Goal: Task Accomplishment & Management: Manage account settings

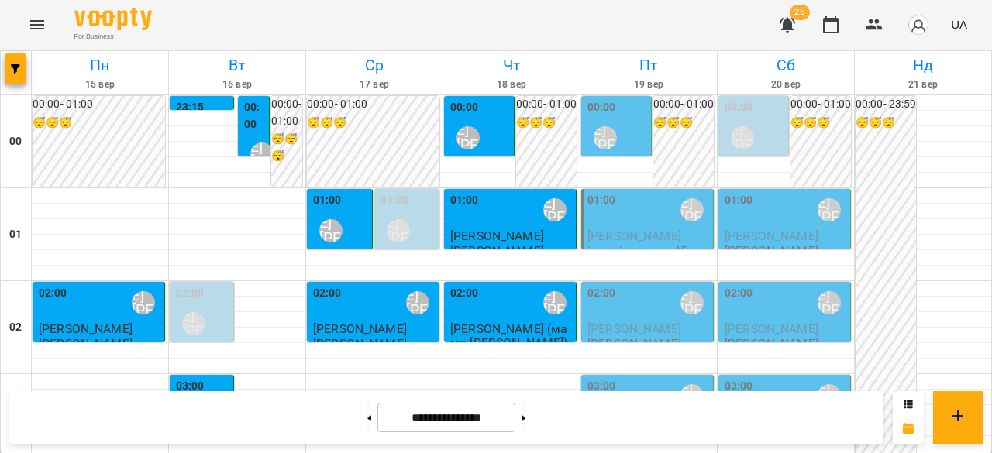
click at [29, 20] on icon "Menu" at bounding box center [37, 24] width 19 height 19
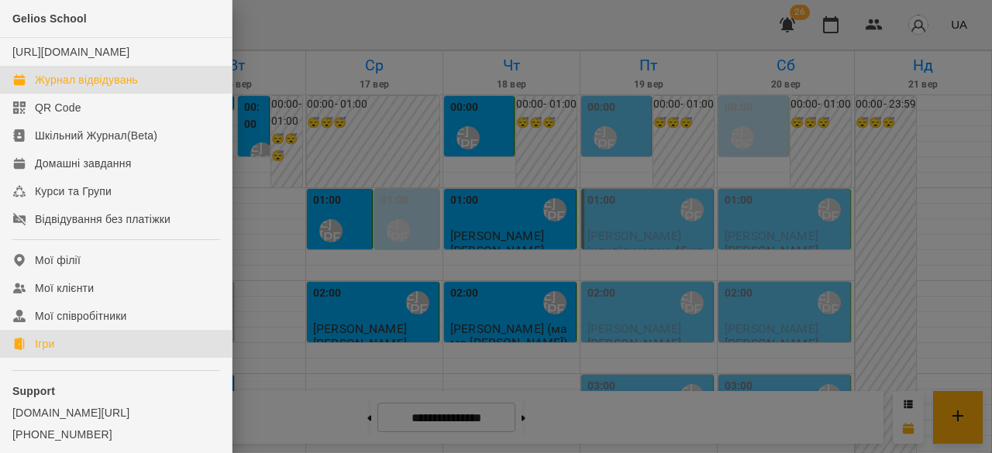
click at [58, 358] on link "Ігри" at bounding box center [116, 344] width 232 height 28
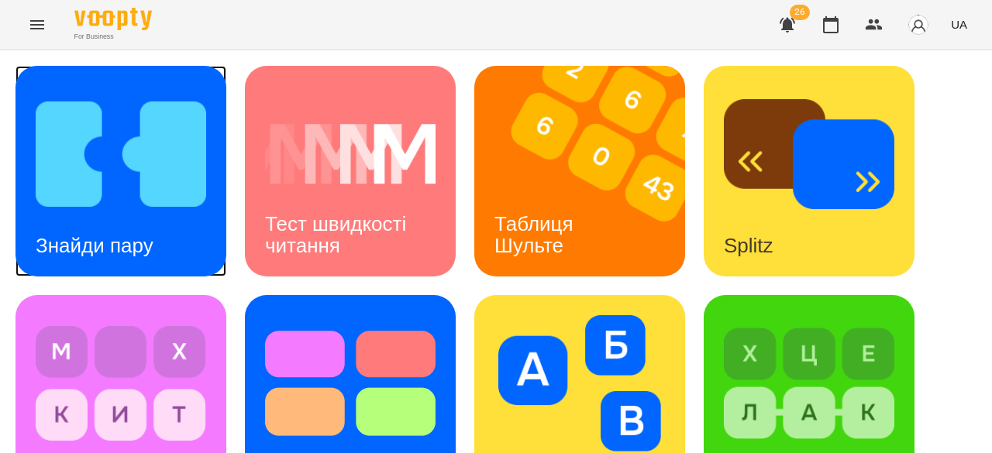
click at [93, 246] on h3 "Знайди пару" at bounding box center [95, 245] width 118 height 23
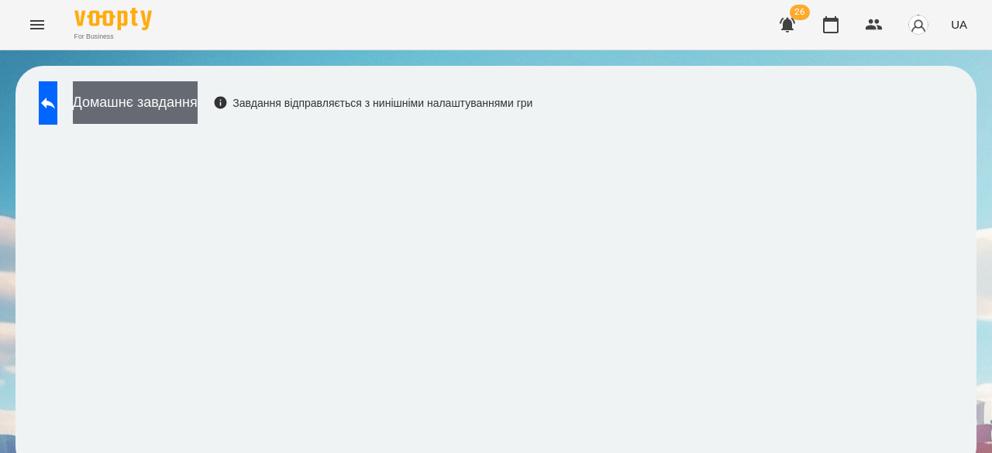
click at [194, 104] on button "Домашнє завдання" at bounding box center [135, 102] width 125 height 43
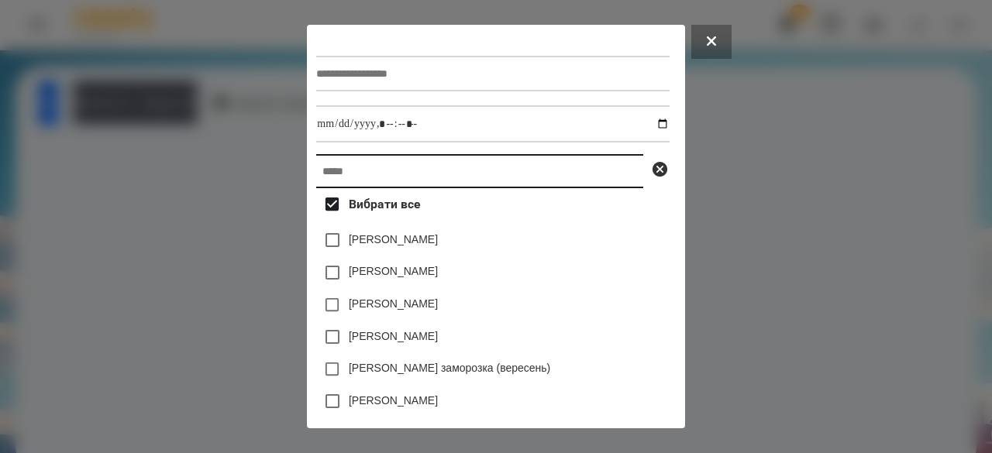
click at [398, 165] on input "text" at bounding box center [479, 171] width 327 height 34
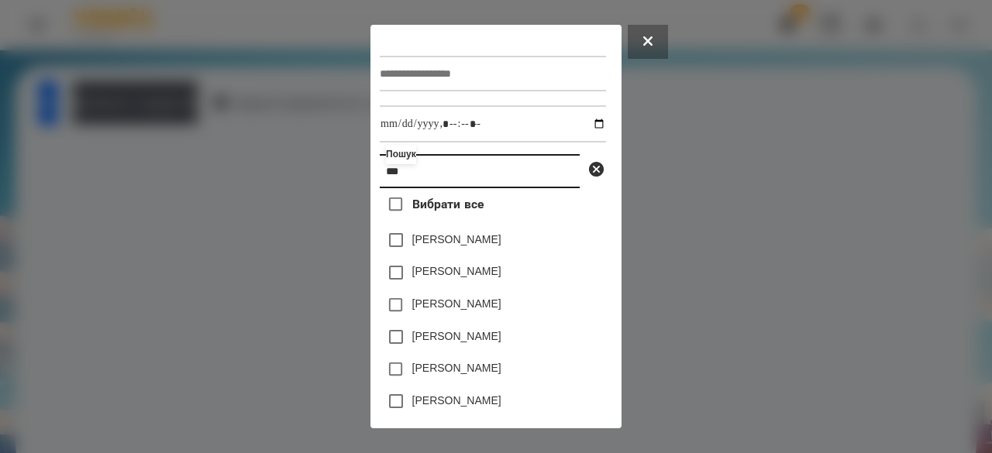
type input "**"
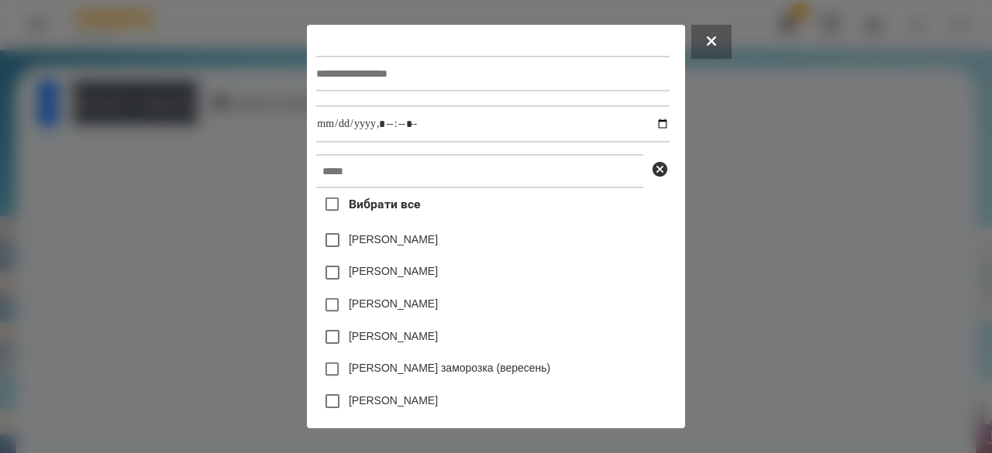
click at [716, 44] on icon at bounding box center [711, 40] width 9 height 9
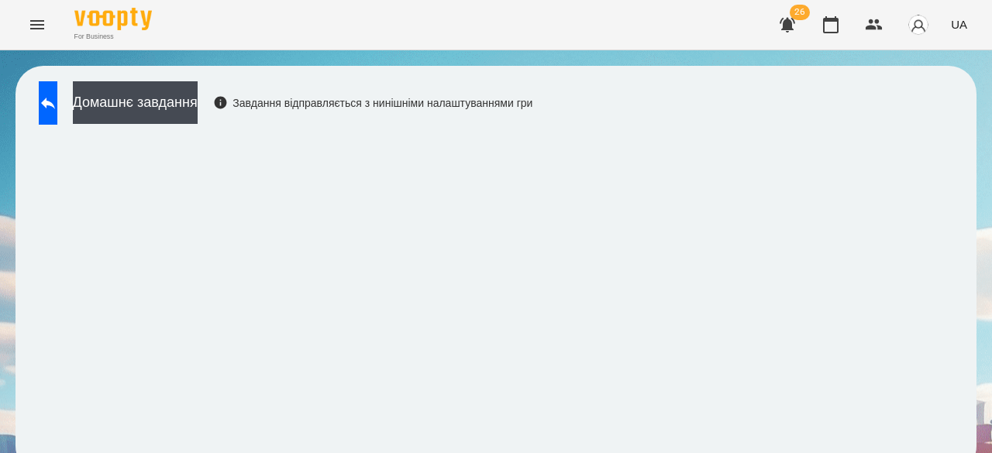
click at [33, 20] on icon "Menu" at bounding box center [37, 24] width 14 height 9
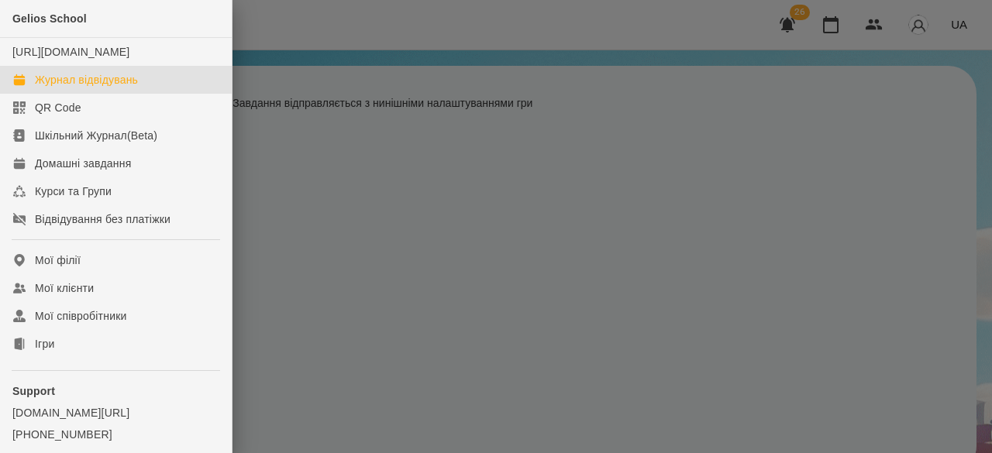
click at [133, 88] on div "Журнал відвідувань" at bounding box center [86, 79] width 103 height 15
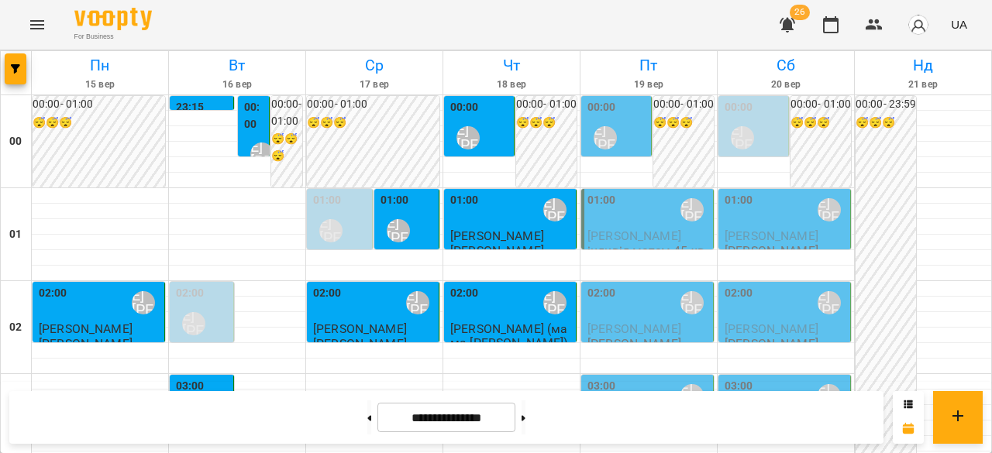
click at [624, 136] on div "00:00 [PERSON_NAME] [PERSON_NAME]" at bounding box center [617, 127] width 60 height 57
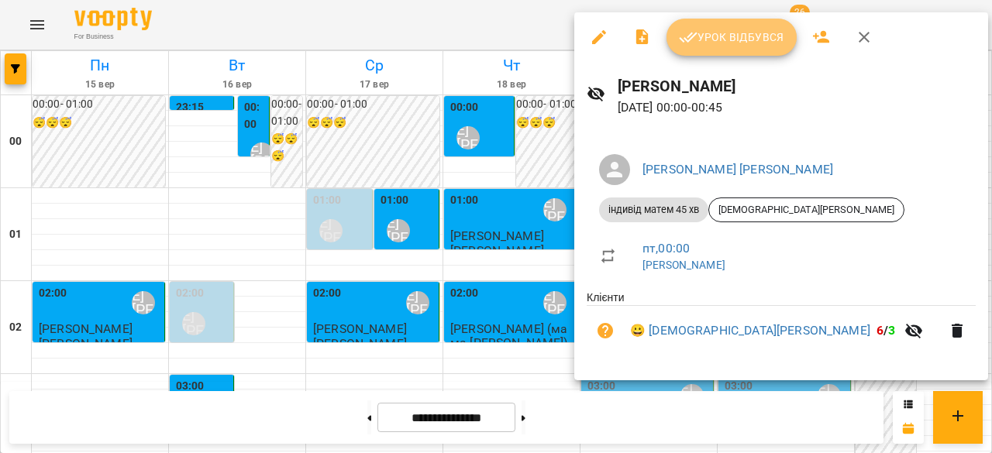
click at [696, 49] on button "Урок відбувся" at bounding box center [731, 37] width 130 height 37
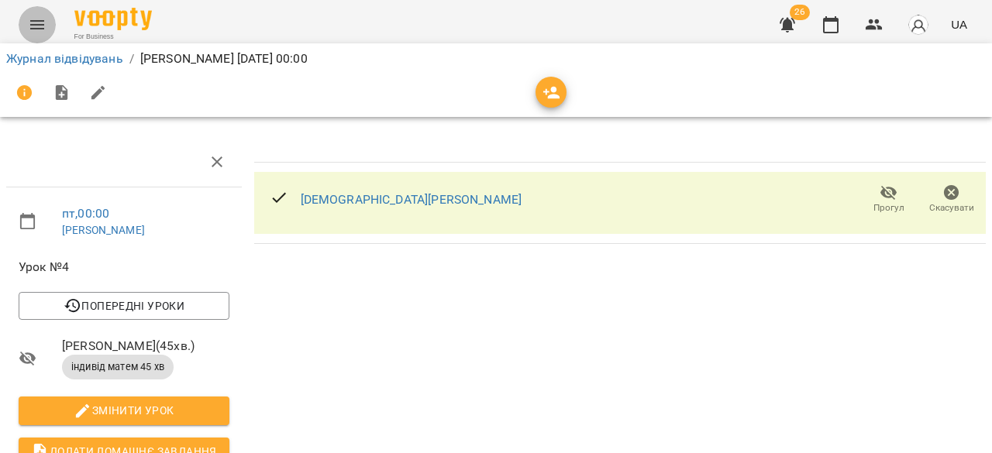
click at [31, 19] on icon "Menu" at bounding box center [37, 24] width 19 height 19
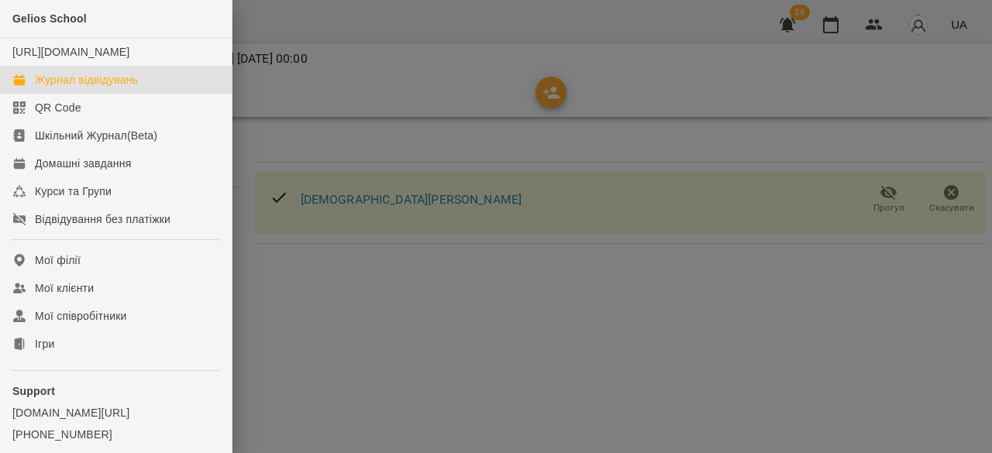
click at [69, 88] on div "Журнал відвідувань" at bounding box center [86, 79] width 103 height 15
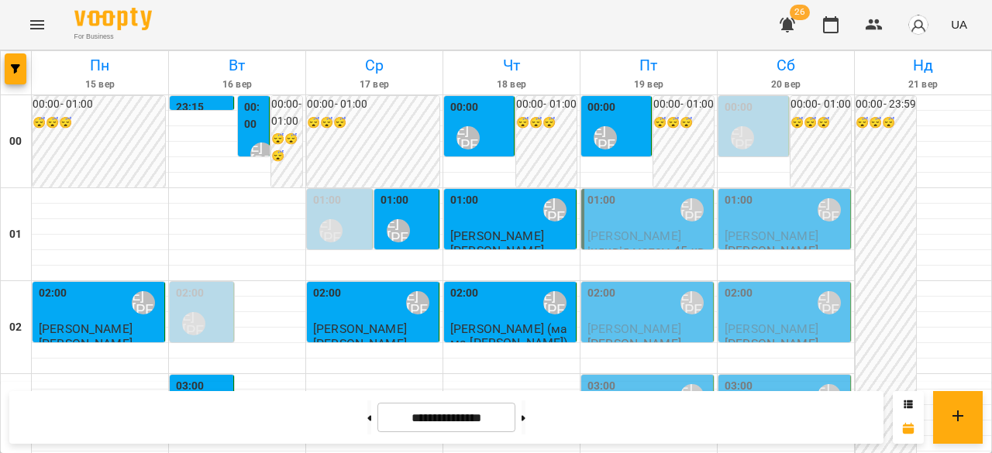
click at [624, 126] on div "00:00 [PERSON_NAME] [PERSON_NAME]" at bounding box center [617, 127] width 60 height 57
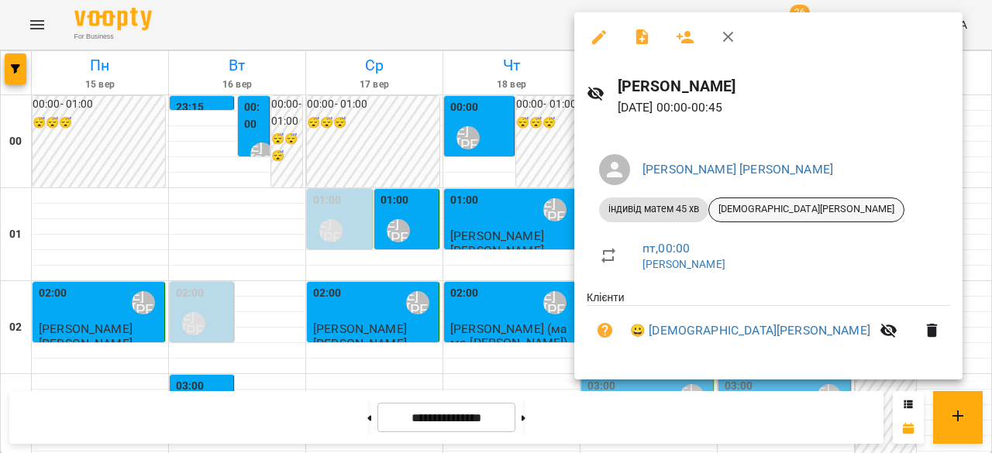
click at [753, 210] on span "[DEMOGRAPHIC_DATA][PERSON_NAME]" at bounding box center [806, 209] width 194 height 14
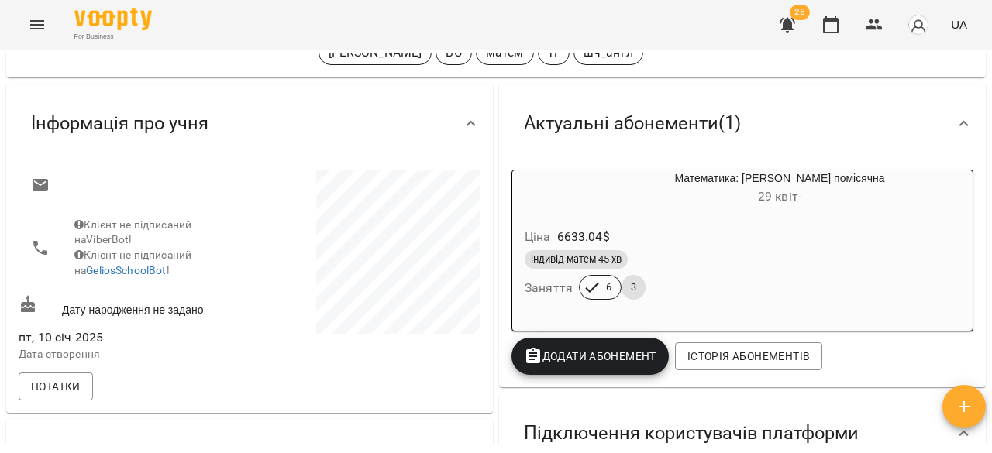
scroll to position [77, 0]
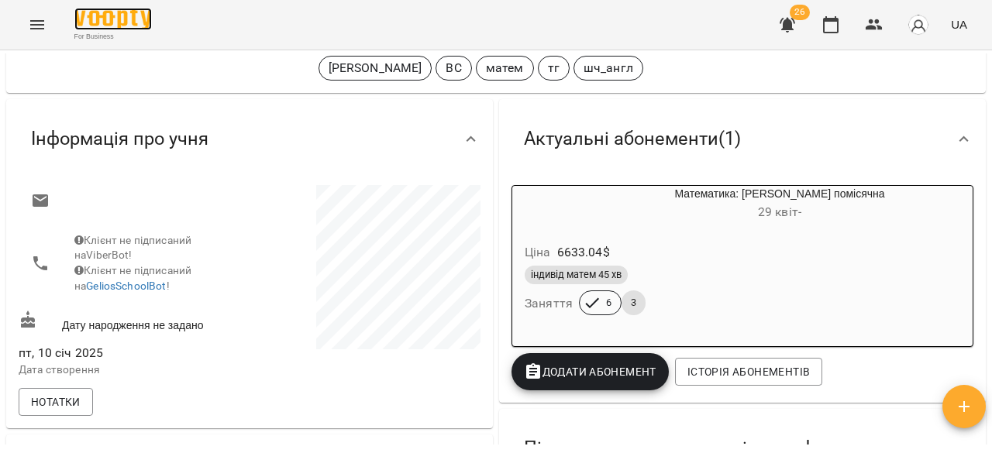
click at [104, 21] on img at bounding box center [112, 19] width 77 height 22
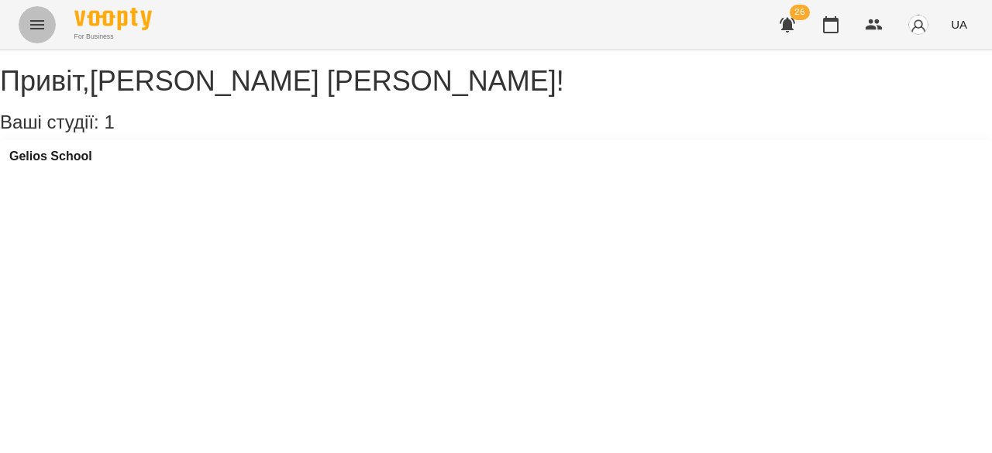
click at [39, 19] on icon "Menu" at bounding box center [37, 24] width 19 height 19
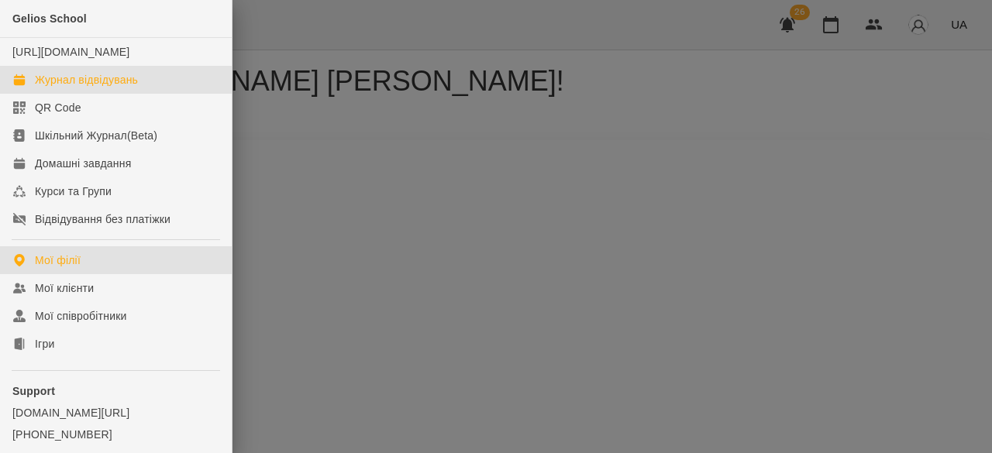
click at [97, 88] on div "Журнал відвідувань" at bounding box center [86, 79] width 103 height 15
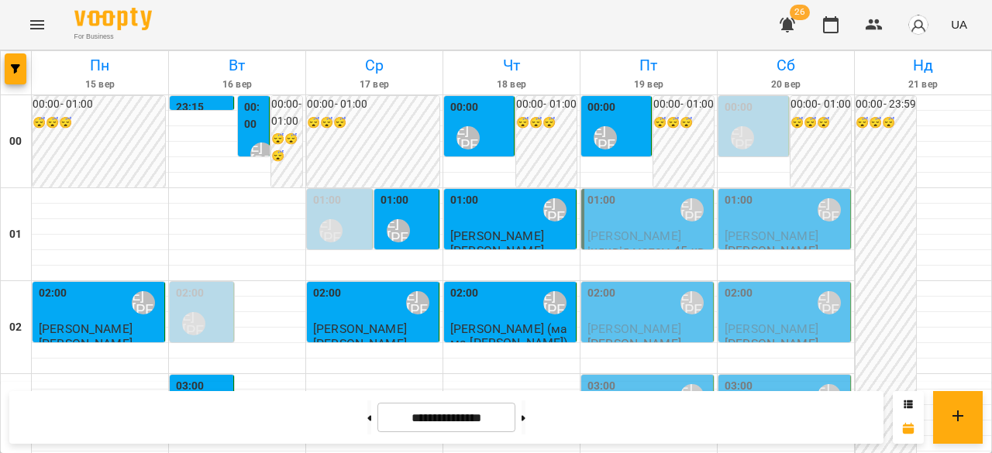
click at [641, 227] on div "01:00 [PERSON_NAME] [PERSON_NAME]" at bounding box center [648, 210] width 122 height 36
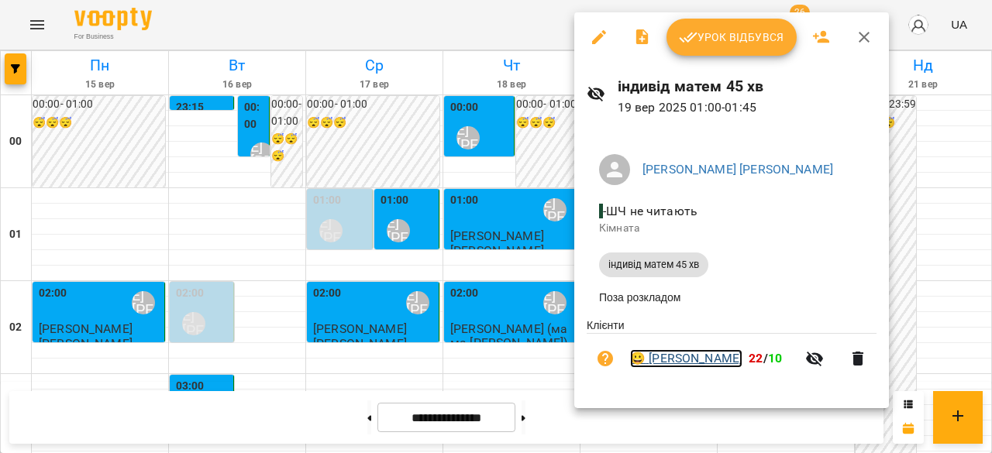
click at [683, 363] on link "😀 [PERSON_NAME]" at bounding box center [686, 358] width 112 height 19
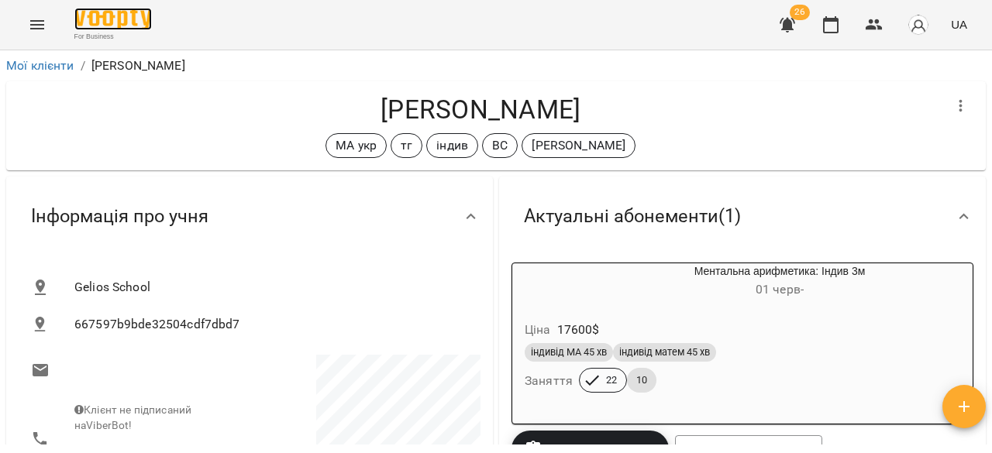
click at [123, 20] on img at bounding box center [112, 19] width 77 height 22
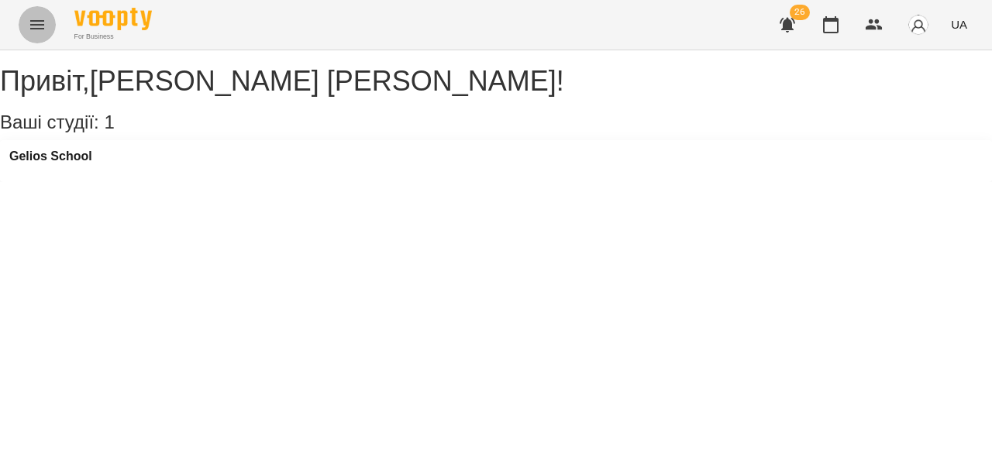
click at [44, 22] on icon "Menu" at bounding box center [37, 24] width 19 height 19
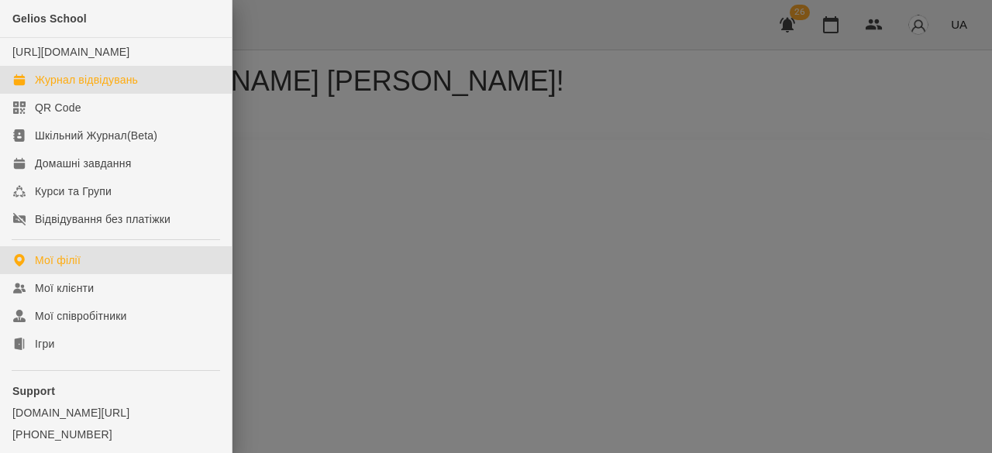
click at [88, 88] on div "Журнал відвідувань" at bounding box center [86, 79] width 103 height 15
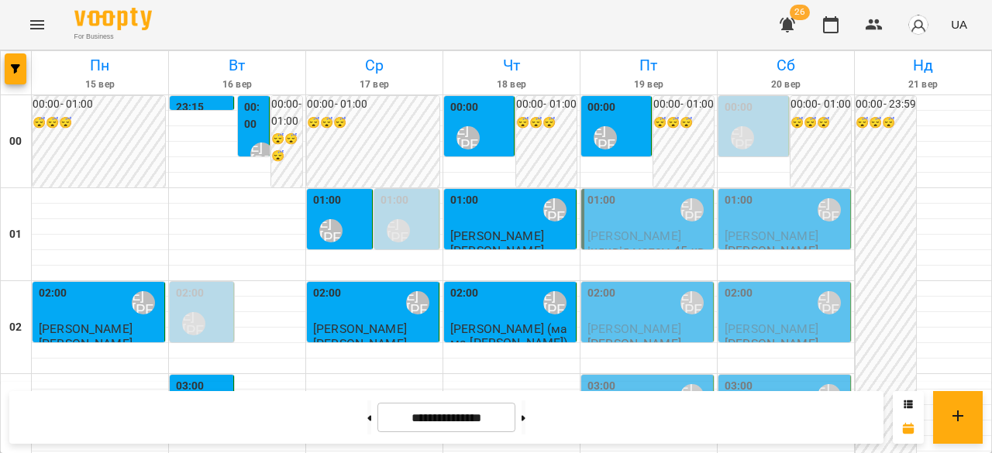
click at [642, 215] on div "01:00 [PERSON_NAME] [PERSON_NAME]" at bounding box center [648, 210] width 122 height 36
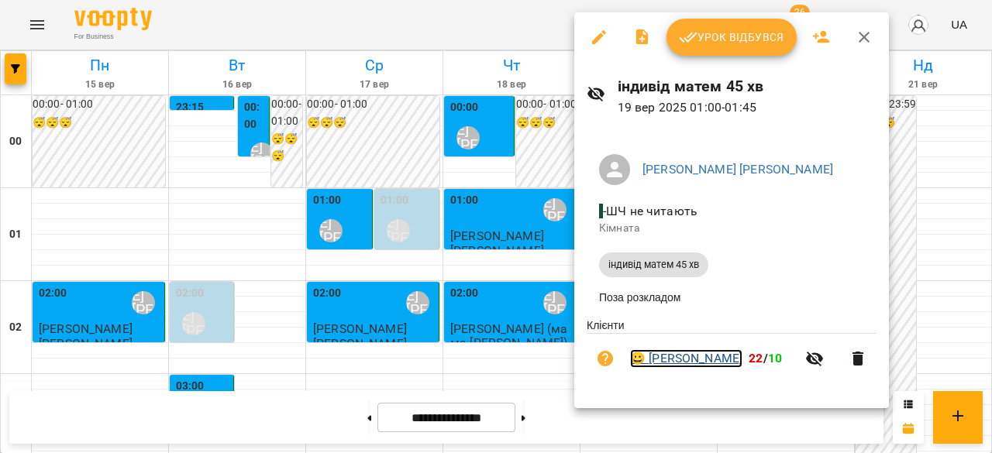
click at [674, 363] on link "😀 [PERSON_NAME]" at bounding box center [686, 358] width 112 height 19
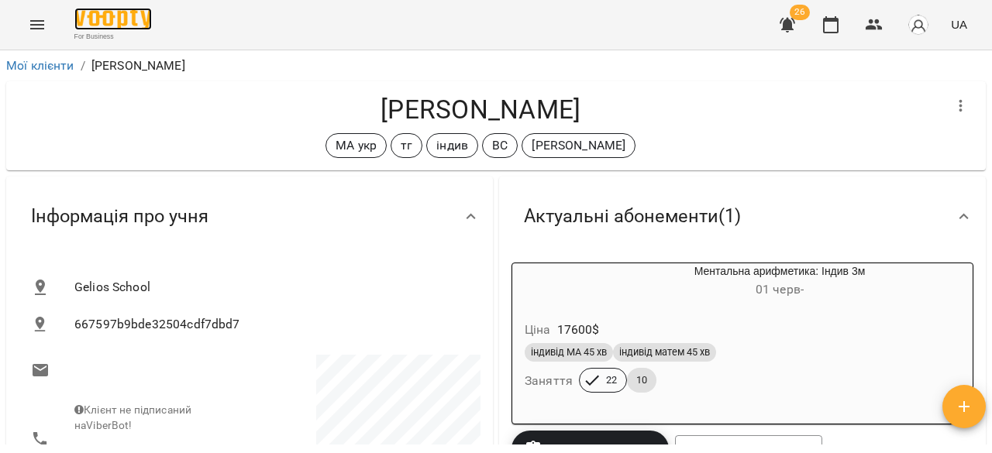
click at [115, 16] on img at bounding box center [112, 19] width 77 height 22
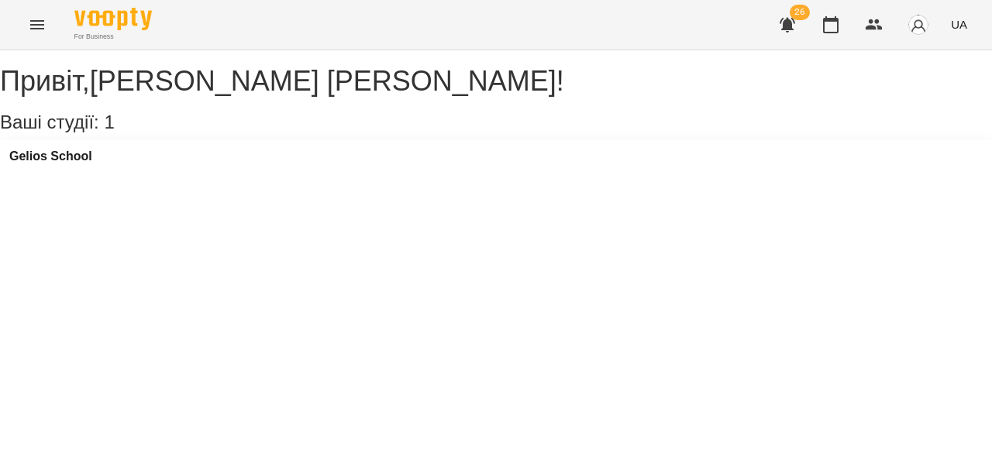
click at [50, 29] on button "Menu" at bounding box center [37, 24] width 37 height 37
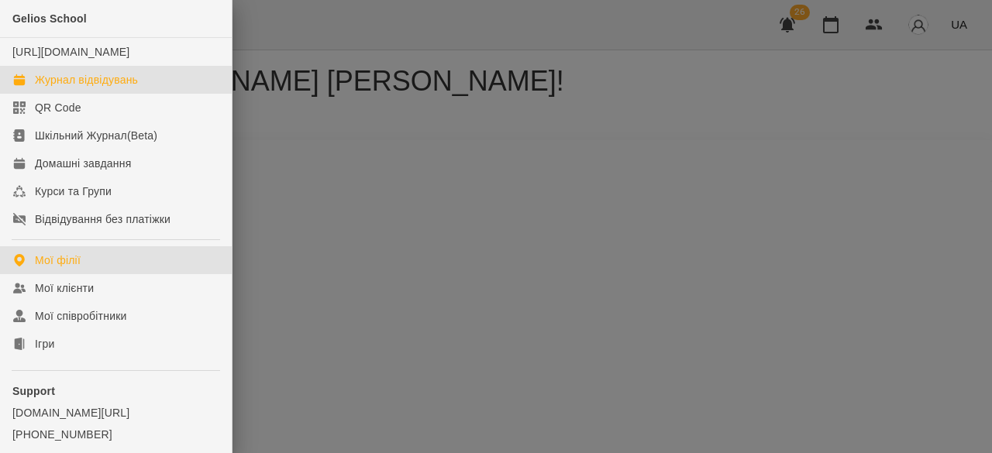
click at [91, 88] on div "Журнал відвідувань" at bounding box center [86, 79] width 103 height 15
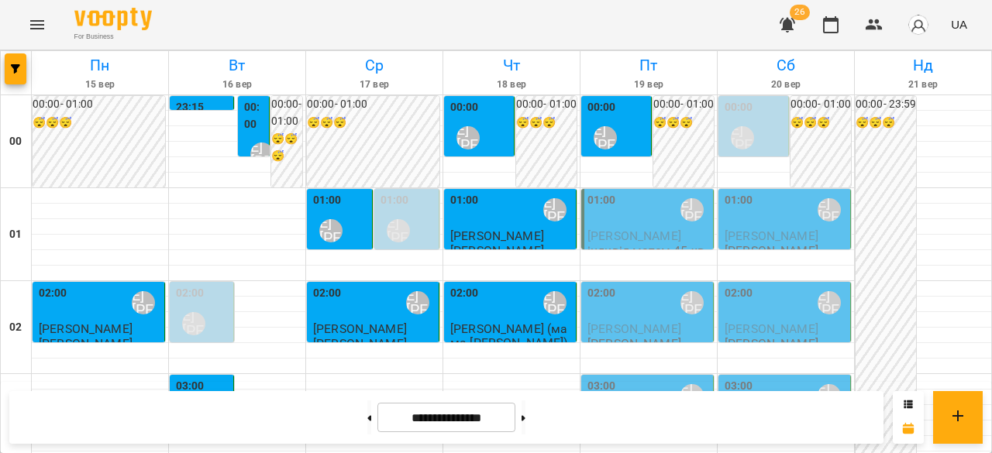
click at [626, 229] on span "[PERSON_NAME]" at bounding box center [634, 236] width 94 height 15
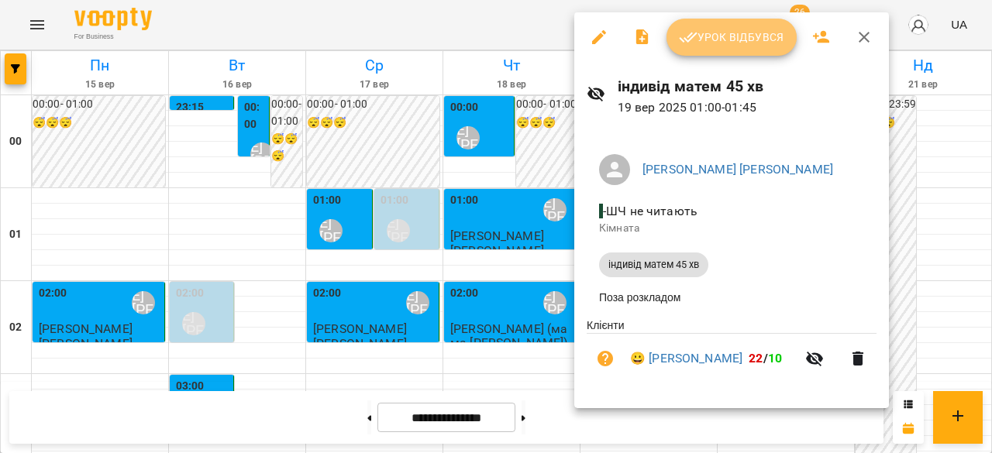
click at [727, 50] on button "Урок відбувся" at bounding box center [731, 37] width 130 height 37
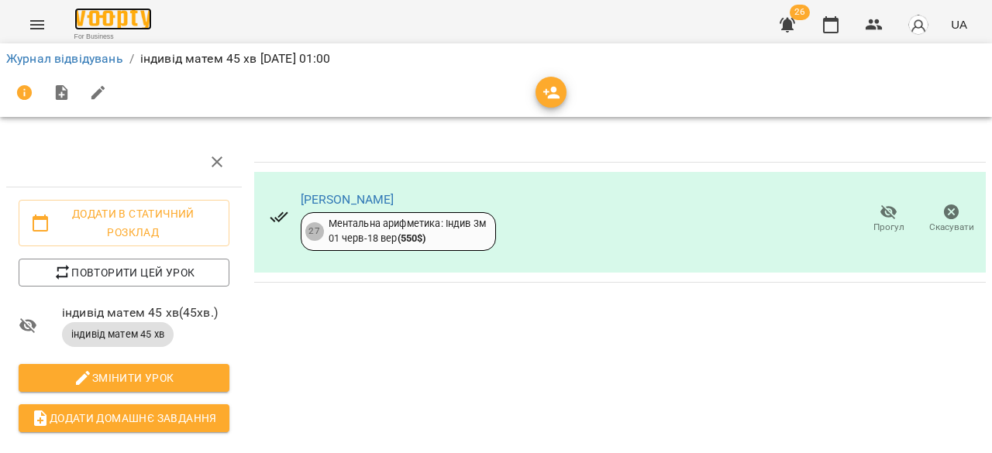
click at [117, 18] on img at bounding box center [112, 19] width 77 height 22
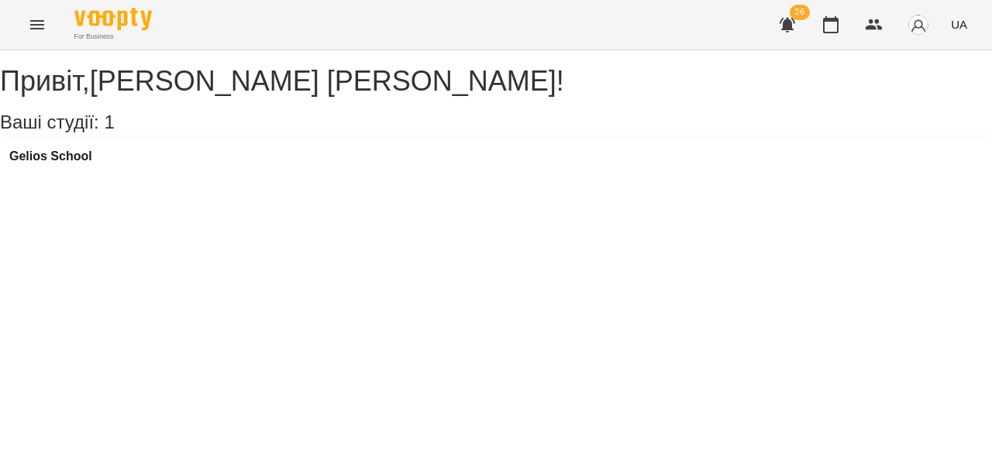
click at [46, 24] on icon "Menu" at bounding box center [37, 24] width 19 height 19
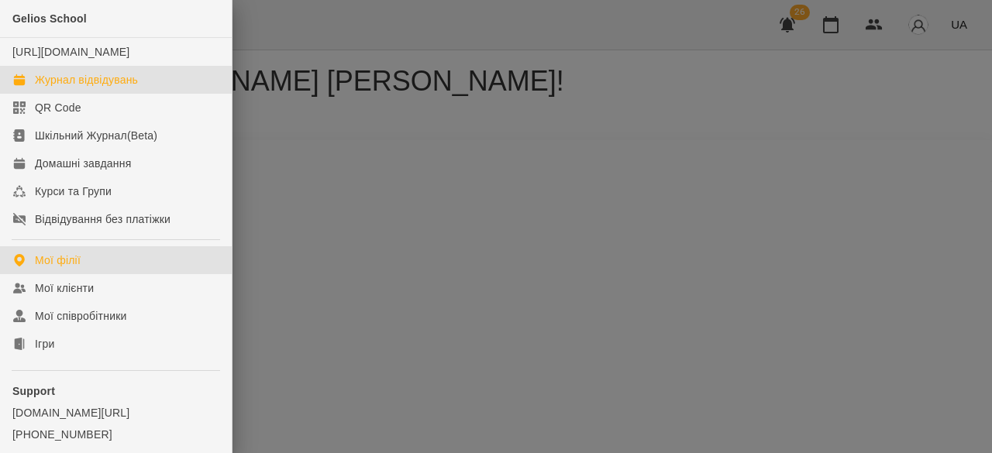
click at [81, 88] on div "Журнал відвідувань" at bounding box center [86, 79] width 103 height 15
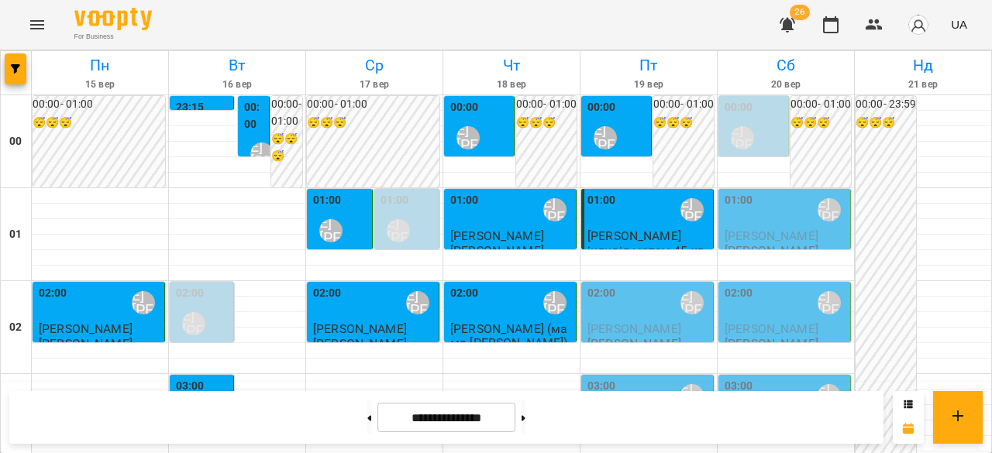
click at [646, 225] on div "01:00 [PERSON_NAME] [PERSON_NAME]" at bounding box center [648, 210] width 122 height 36
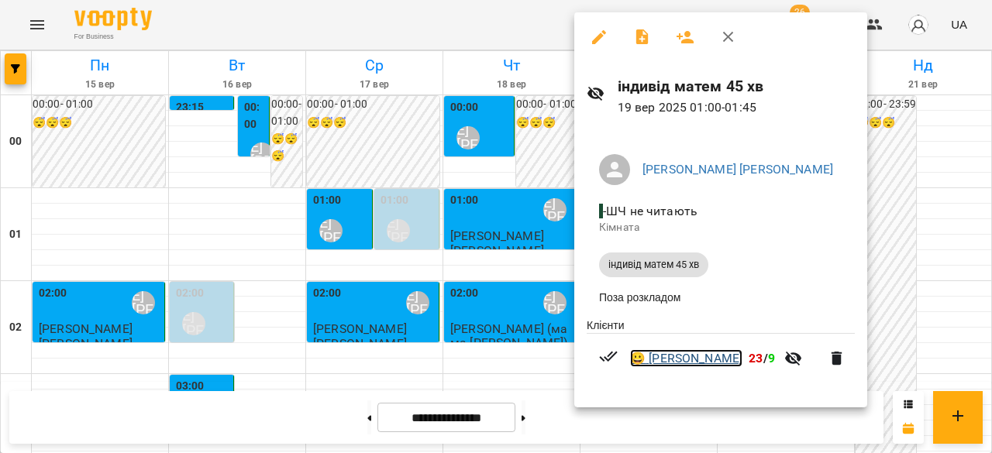
click at [671, 360] on link "😀 [PERSON_NAME]" at bounding box center [686, 358] width 112 height 19
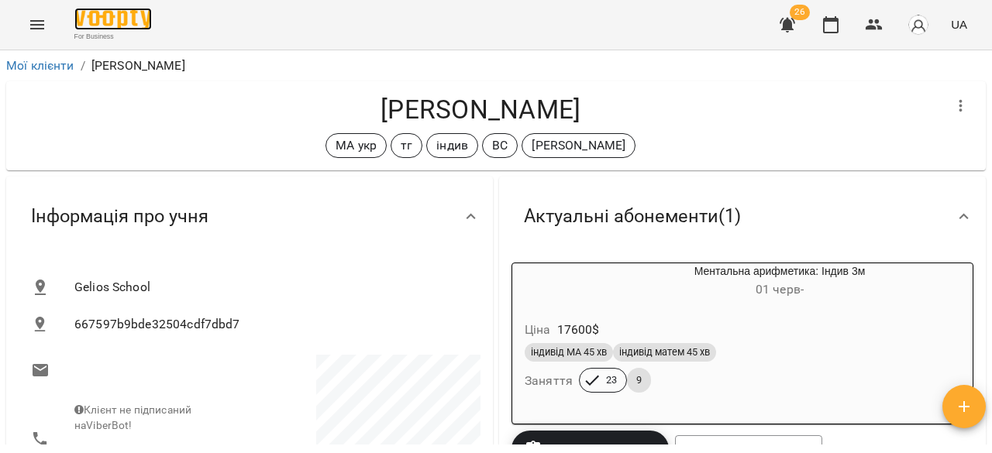
click at [125, 15] on img at bounding box center [112, 19] width 77 height 22
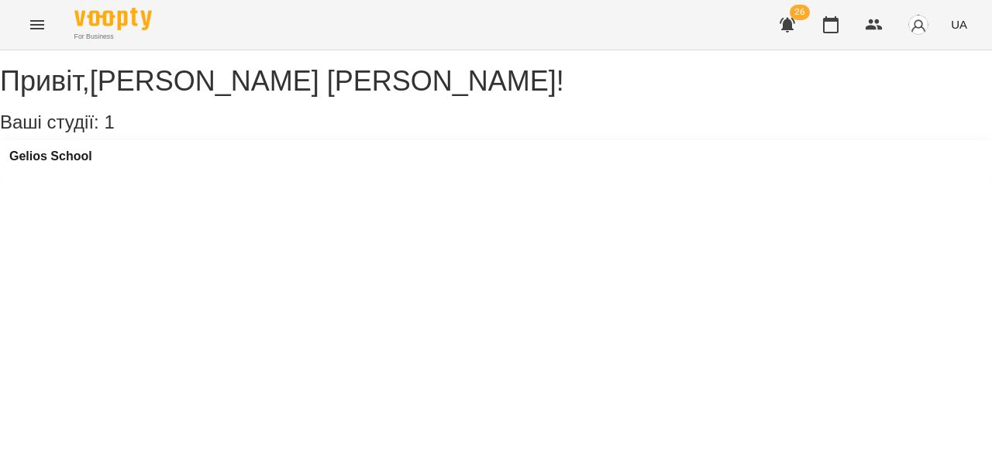
click at [43, 26] on icon "Menu" at bounding box center [37, 24] width 19 height 19
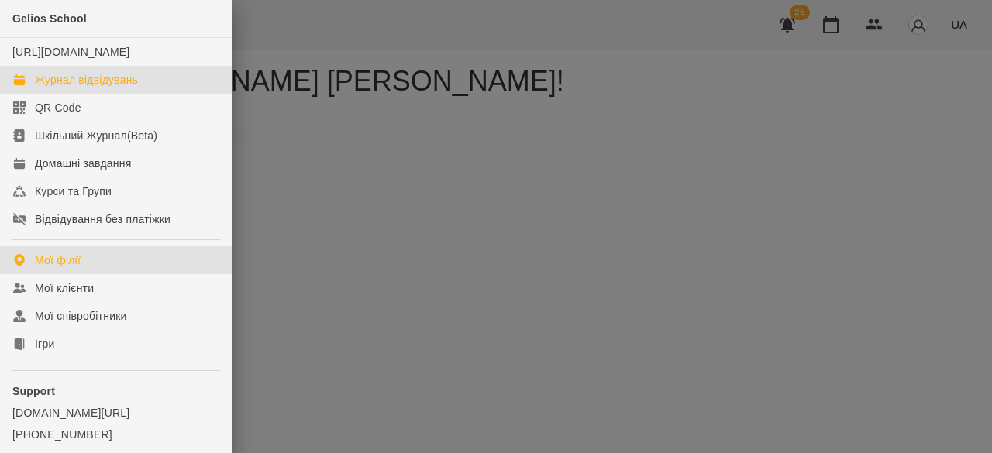
click at [56, 84] on link "Журнал відвідувань" at bounding box center [116, 80] width 232 height 28
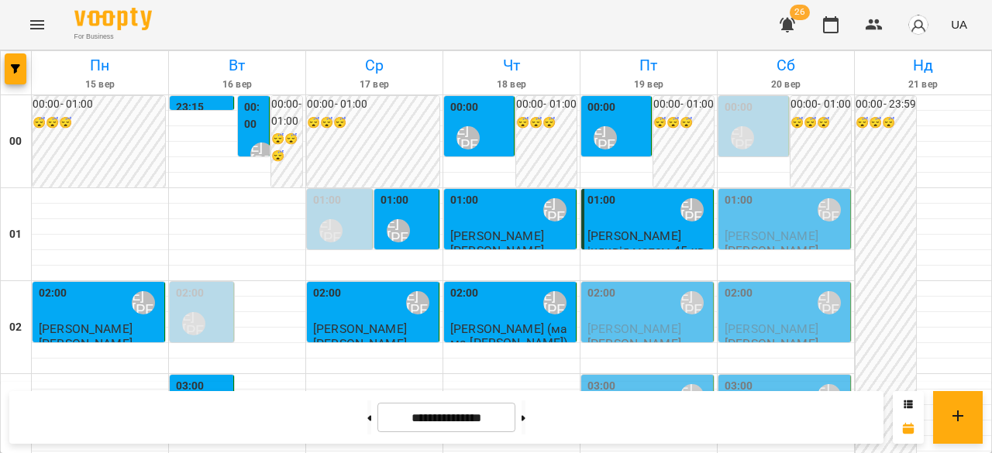
scroll to position [77, 0]
click at [649, 322] on span "[PERSON_NAME]" at bounding box center [634, 329] width 94 height 15
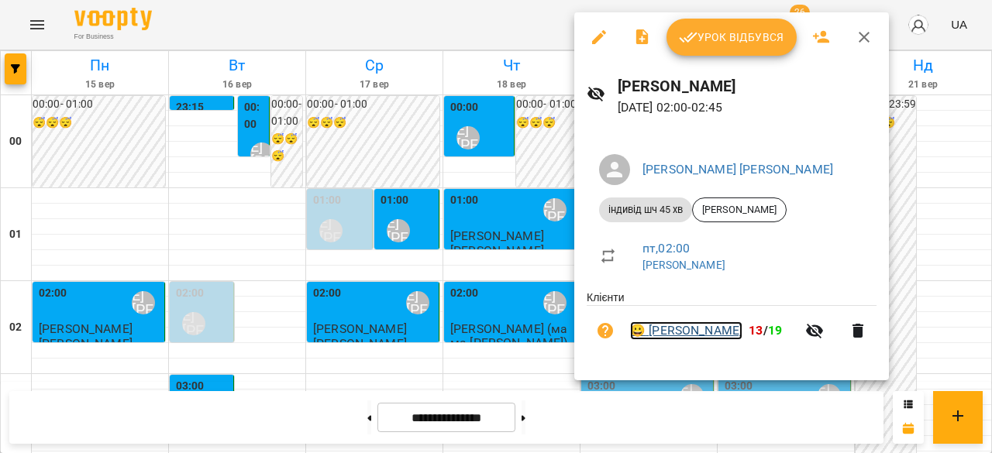
click at [669, 331] on link "😀 [PERSON_NAME]" at bounding box center [686, 331] width 112 height 19
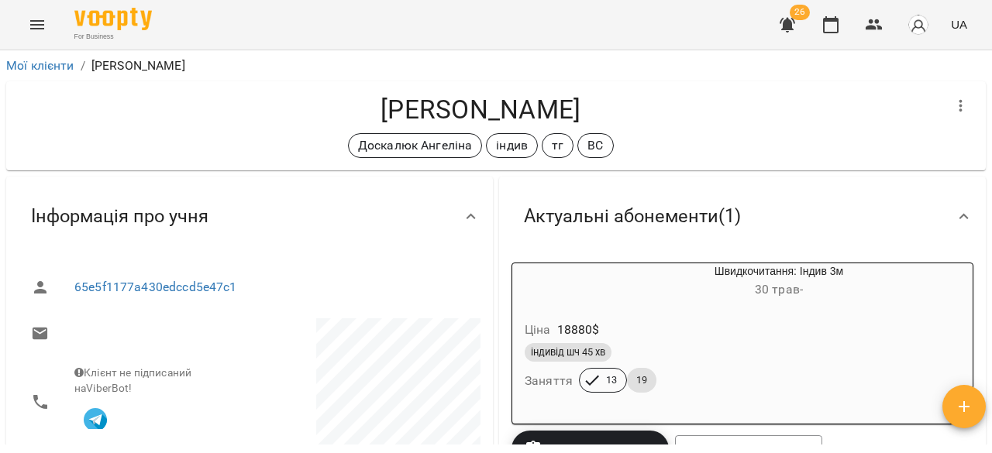
click at [31, 16] on icon "Menu" at bounding box center [37, 24] width 19 height 19
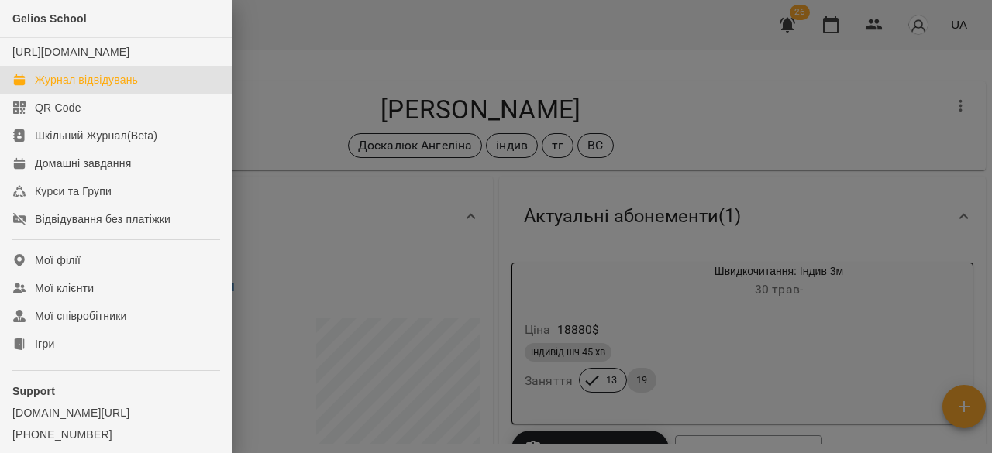
click at [79, 87] on link "Журнал відвідувань" at bounding box center [116, 80] width 232 height 28
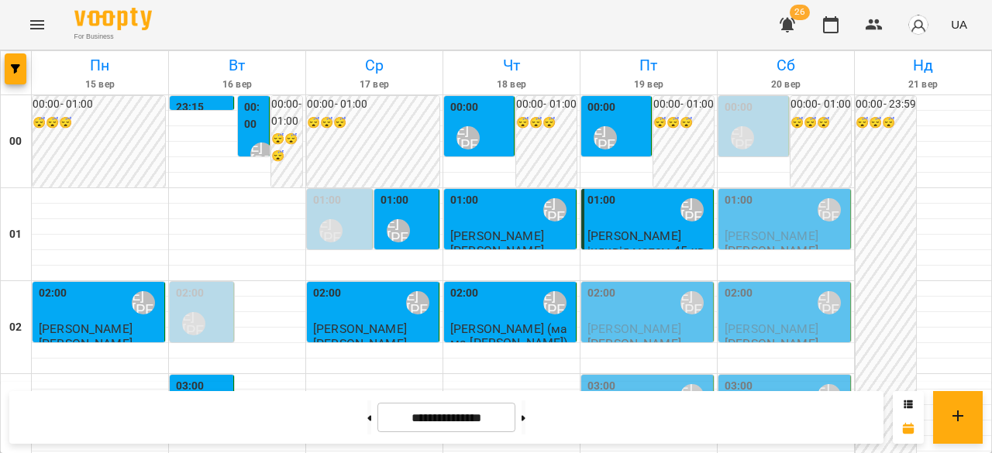
scroll to position [155, 0]
click at [597, 378] on div "03:00" at bounding box center [601, 396] width 29 height 36
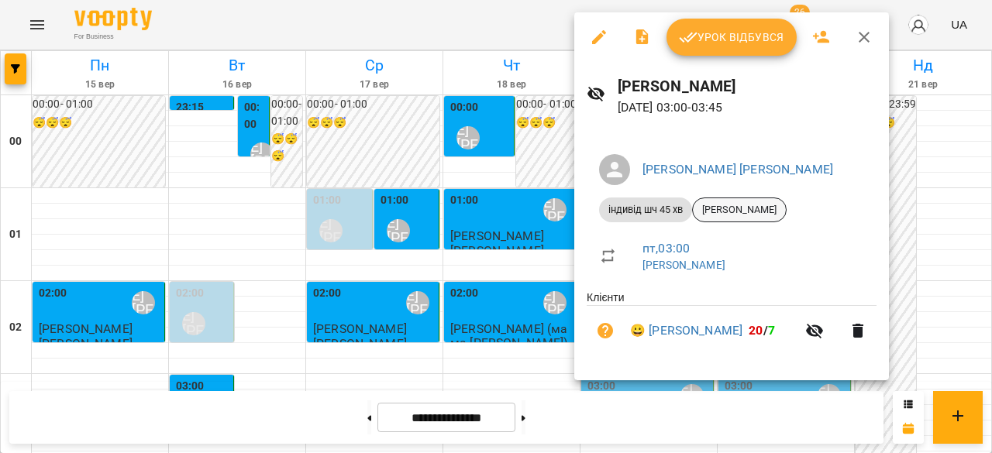
click at [738, 215] on span "[PERSON_NAME]" at bounding box center [739, 210] width 93 height 14
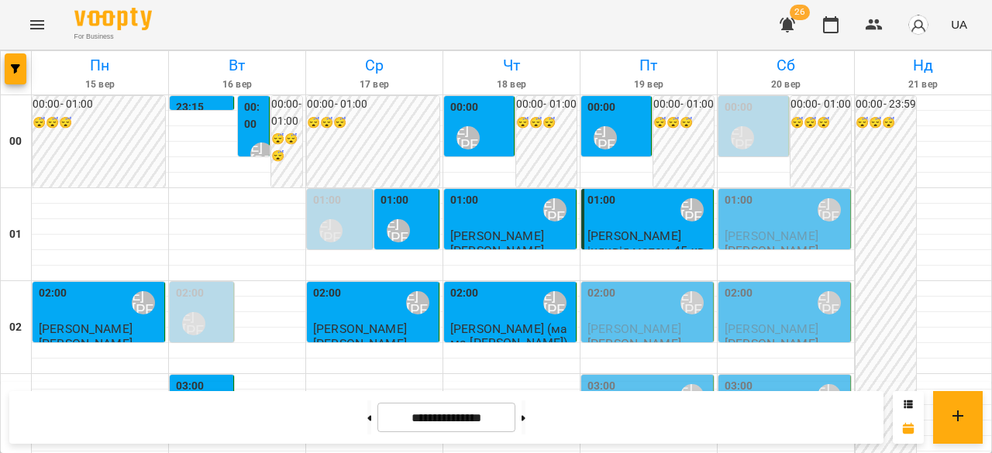
click at [615, 325] on span "[PERSON_NAME]" at bounding box center [634, 329] width 94 height 15
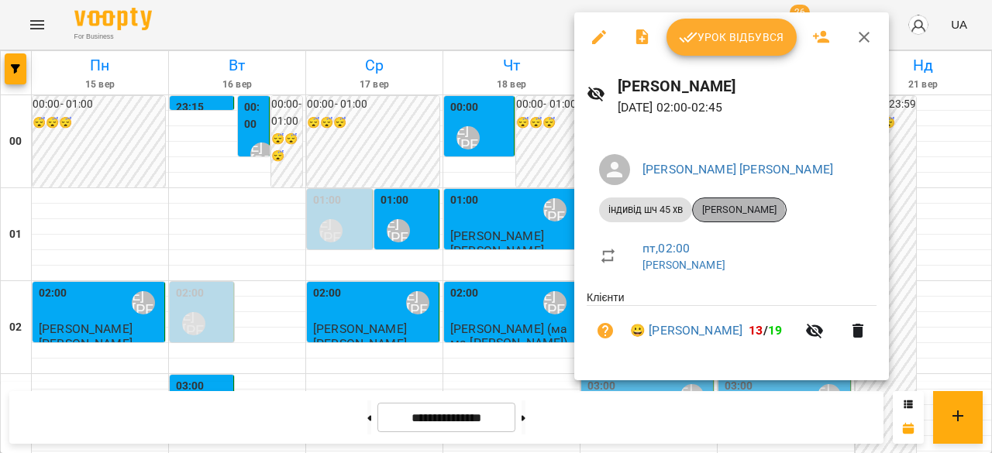
click at [733, 213] on span "[PERSON_NAME]" at bounding box center [739, 210] width 93 height 14
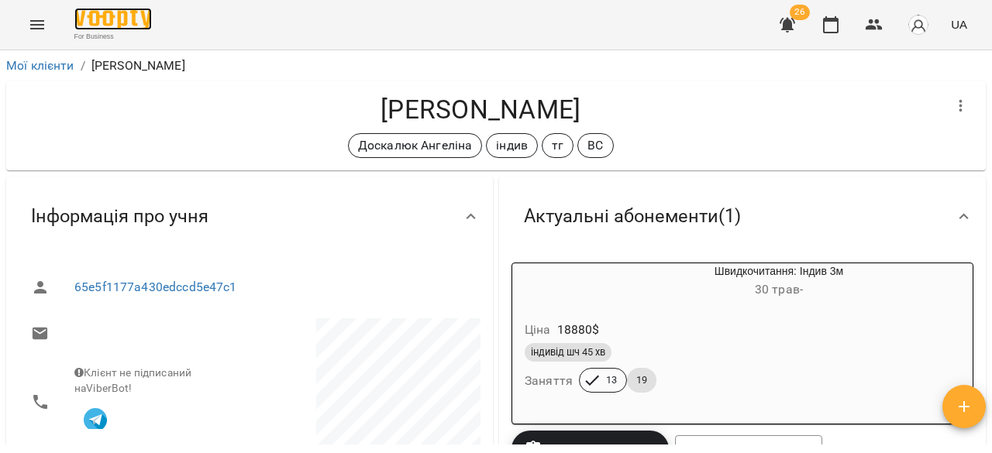
click at [105, 22] on img at bounding box center [112, 19] width 77 height 22
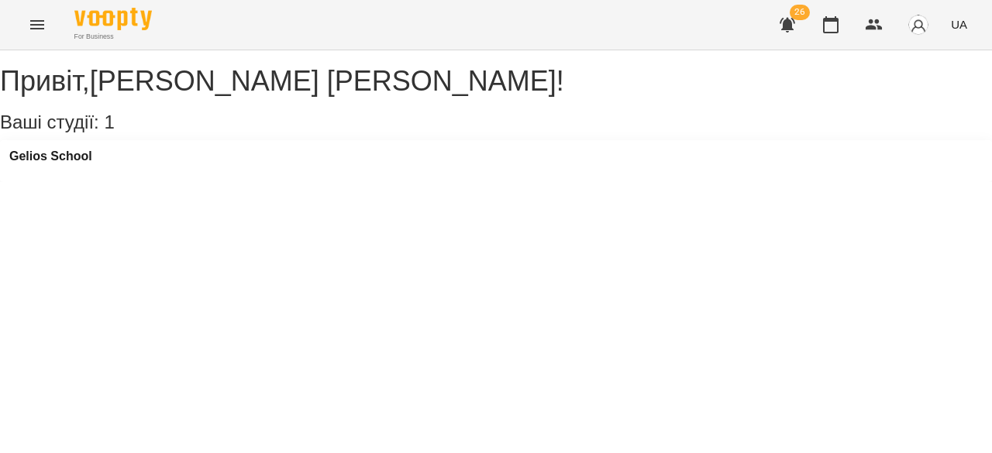
click at [33, 15] on icon "Menu" at bounding box center [37, 24] width 19 height 19
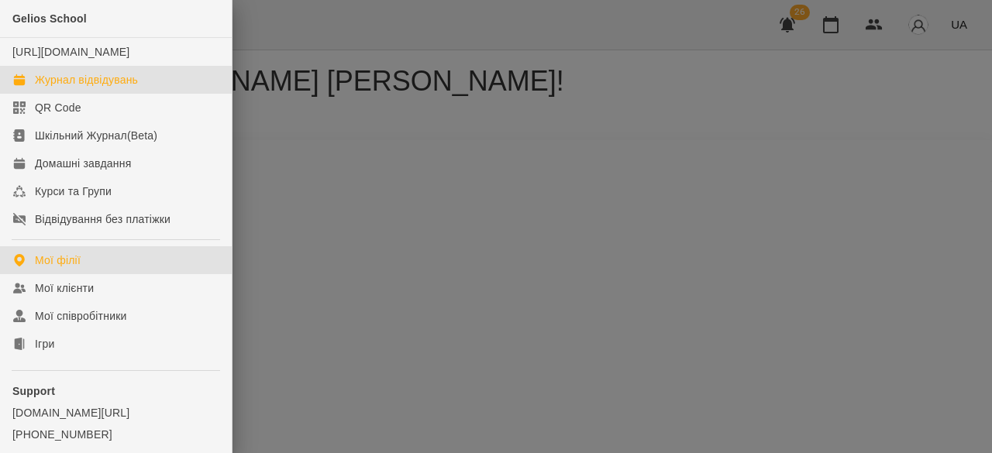
click at [77, 88] on div "Журнал відвідувань" at bounding box center [86, 79] width 103 height 15
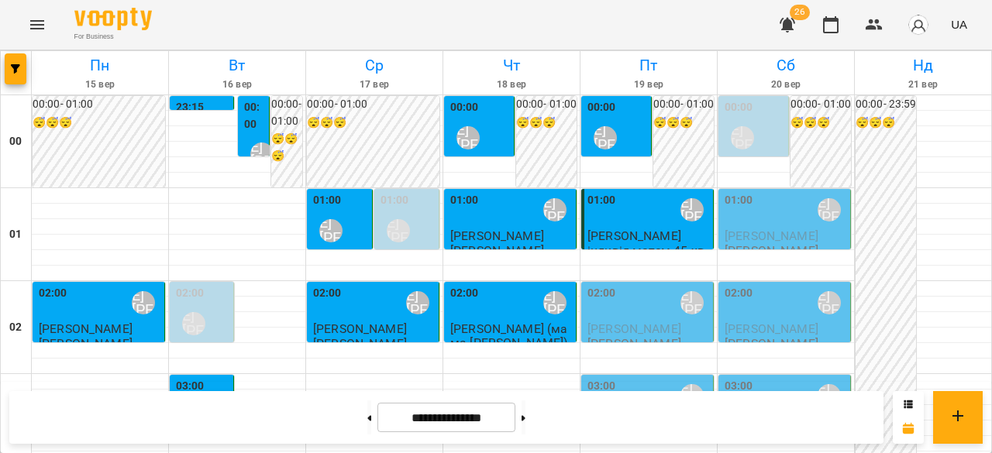
scroll to position [232, 0]
